Goal: Task Accomplishment & Management: Manage account settings

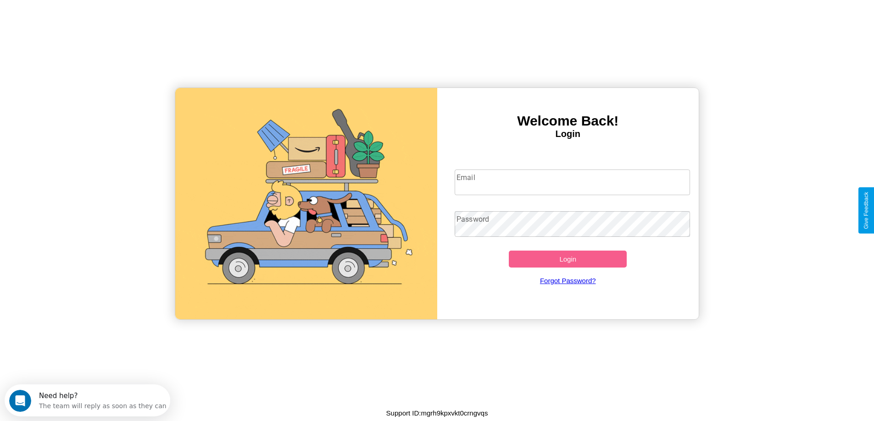
click at [572, 183] on input "Email" at bounding box center [571, 183] width 235 height 26
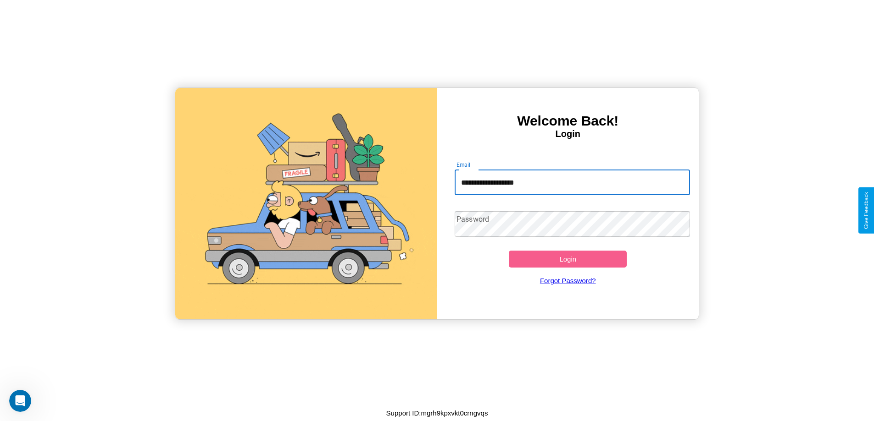
type input "**********"
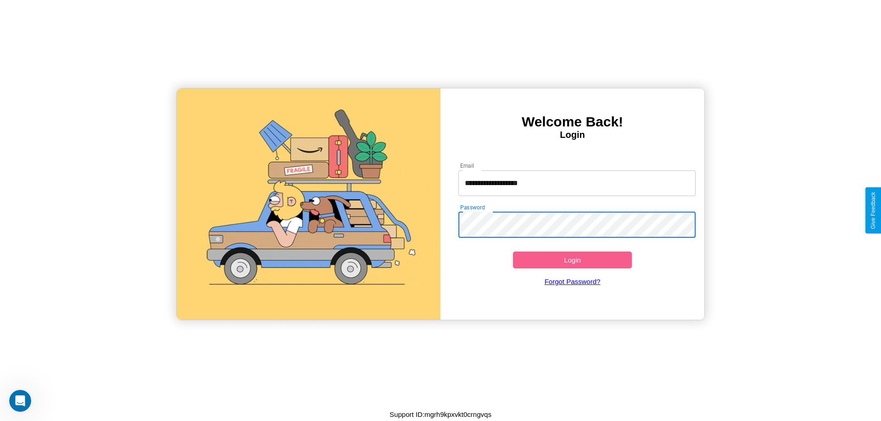
click at [572, 260] on button "Login" at bounding box center [572, 260] width 119 height 17
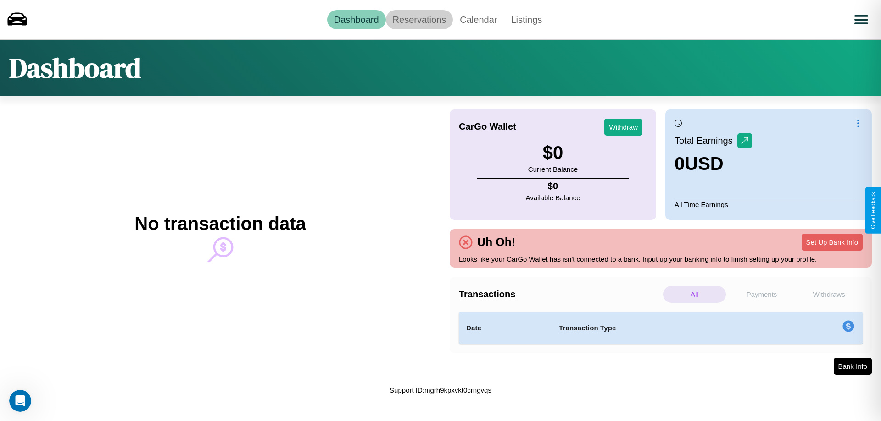
click at [419, 19] on link "Reservations" at bounding box center [419, 19] width 67 height 19
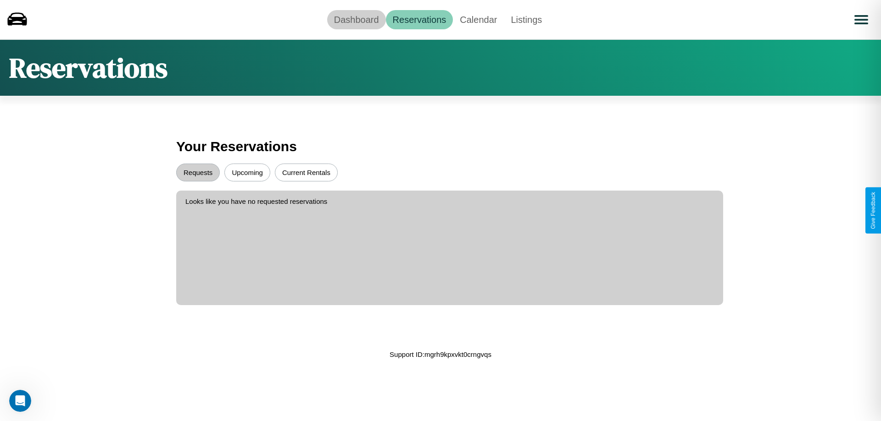
click at [356, 19] on link "Dashboard" at bounding box center [356, 19] width 59 height 19
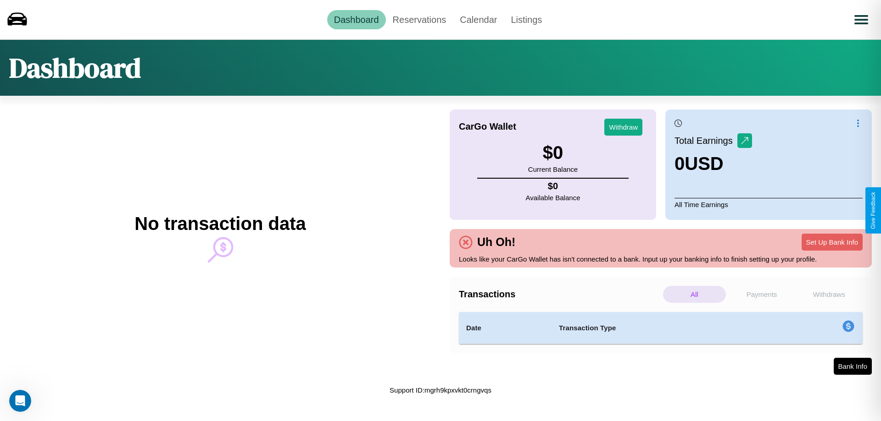
click at [761, 294] on p "Payments" at bounding box center [761, 294] width 63 height 17
click at [828, 294] on p "Withdraws" at bounding box center [828, 294] width 63 height 17
click at [761, 294] on p "Payments" at bounding box center [761, 294] width 63 height 17
click at [831, 242] on button "Set Up Bank Info" at bounding box center [831, 242] width 61 height 17
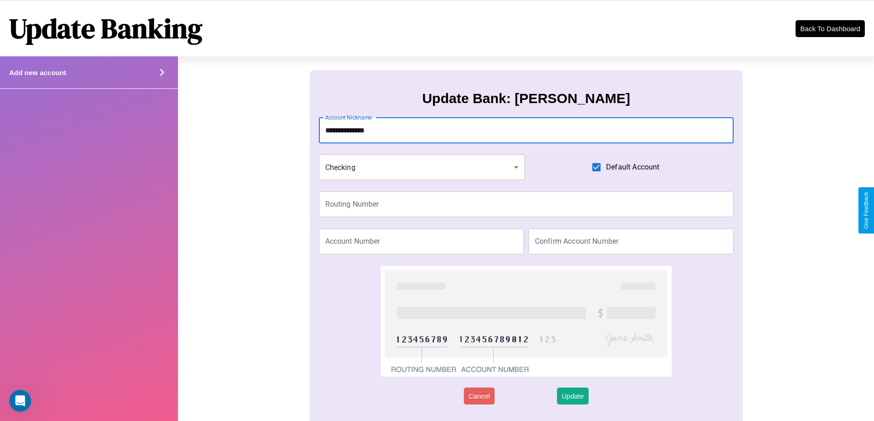
type input "**********"
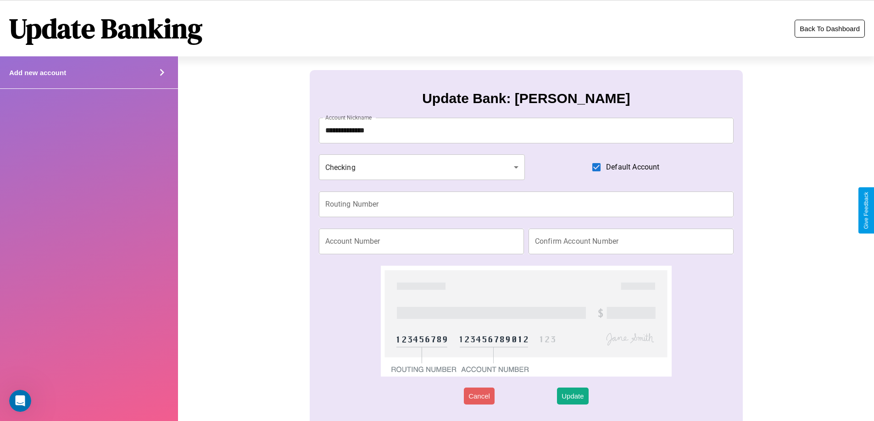
click at [829, 28] on button "Back To Dashboard" at bounding box center [829, 29] width 70 height 18
